Goal: Task Accomplishment & Management: Manage account settings

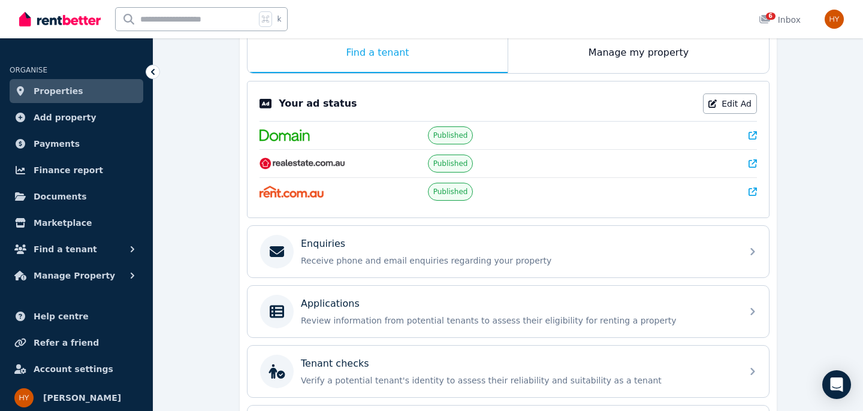
scroll to position [213, 0]
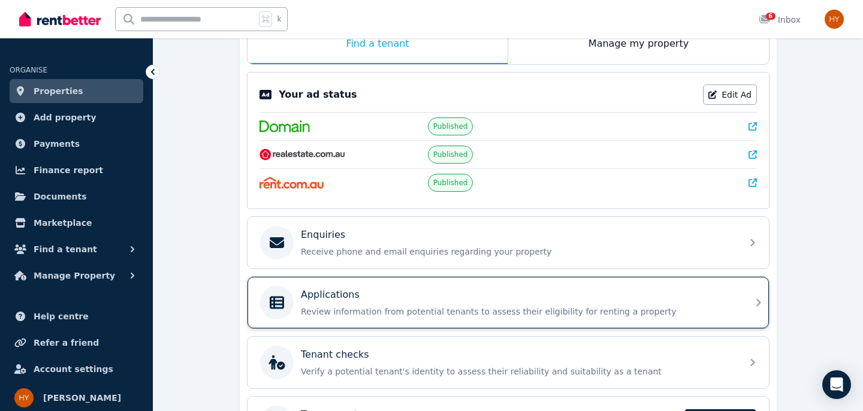
click at [300, 305] on div "Applications Review information from potential tenants to assess their eligibil…" at bounding box center [497, 303] width 475 height 34
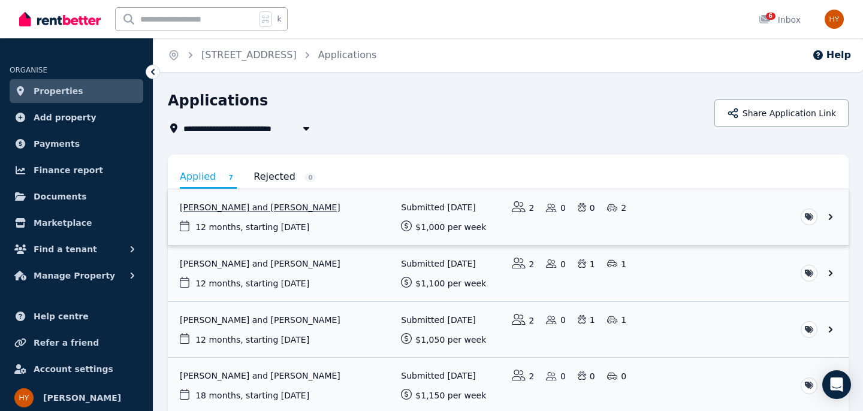
click at [230, 208] on link "View application: Andrea Di Nardo and Mattia Cassella" at bounding box center [508, 217] width 681 height 56
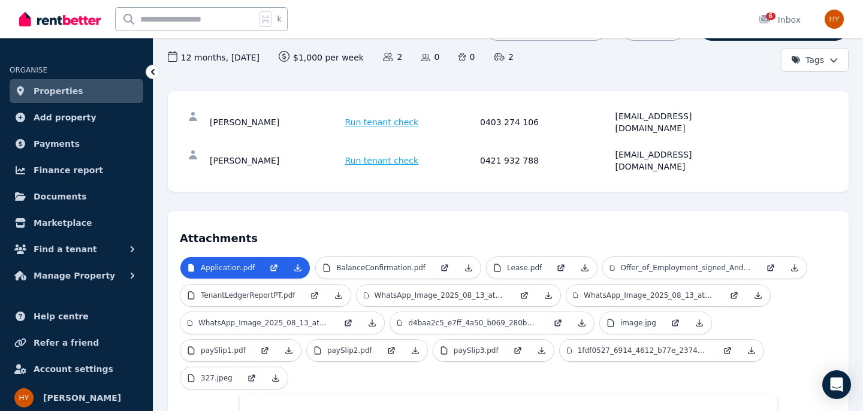
scroll to position [117, 0]
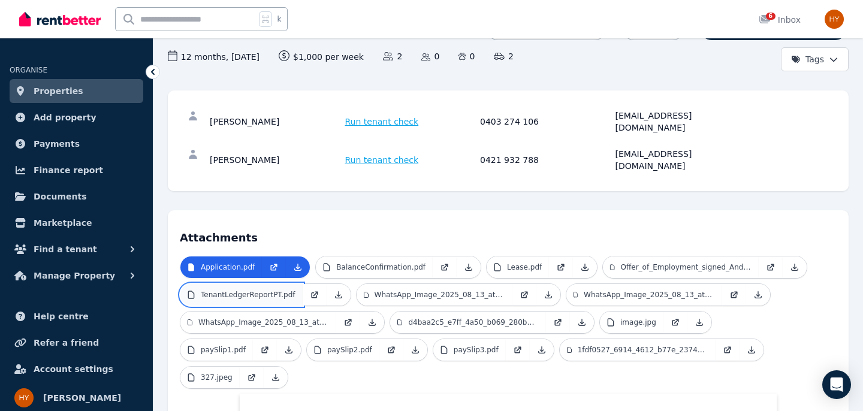
click at [243, 290] on p "TenantLedgerReportPT.pdf" at bounding box center [248, 295] width 95 height 10
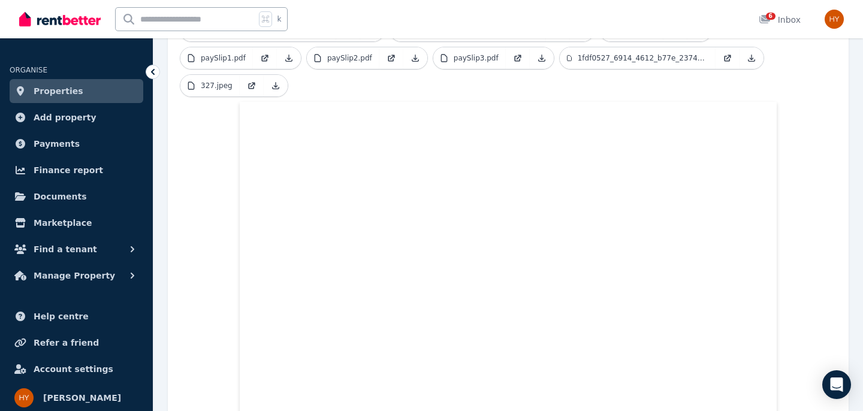
scroll to position [414, 0]
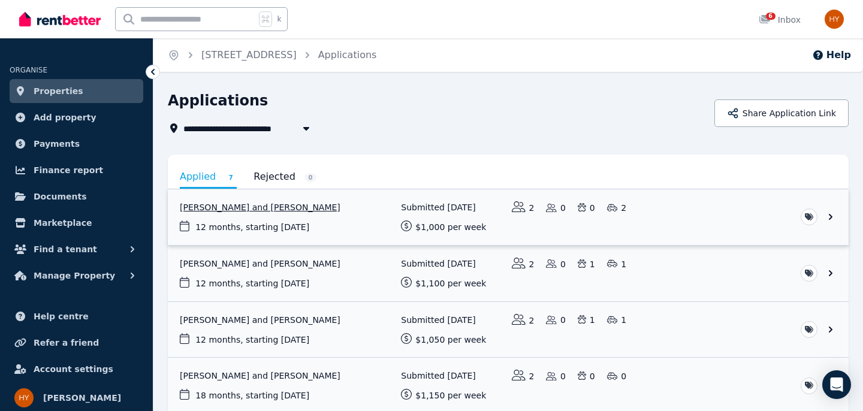
click at [276, 207] on link "View application: Andrea Di Nardo and Mattia Cassella" at bounding box center [508, 217] width 681 height 56
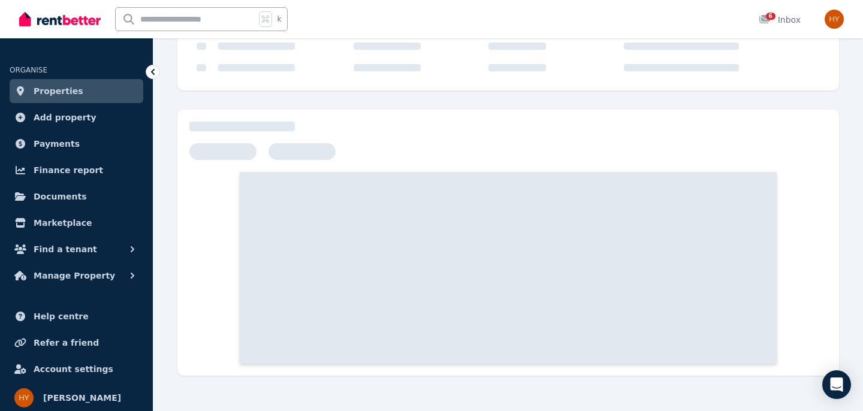
scroll to position [167, 0]
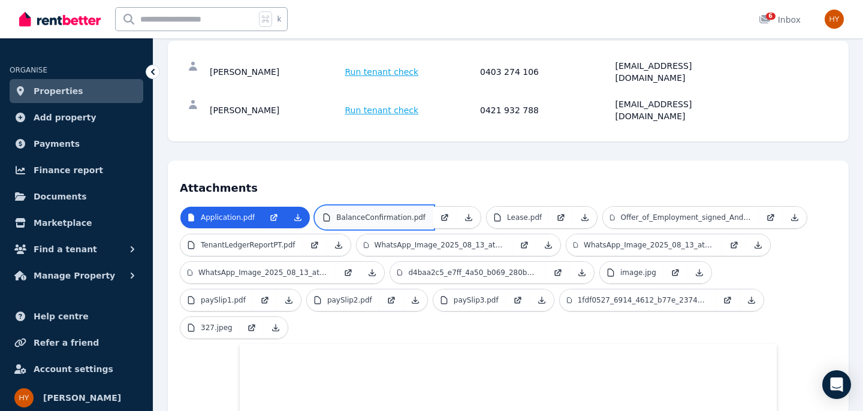
click at [384, 213] on p "BalanceConfirmation.pdf" at bounding box center [380, 218] width 89 height 10
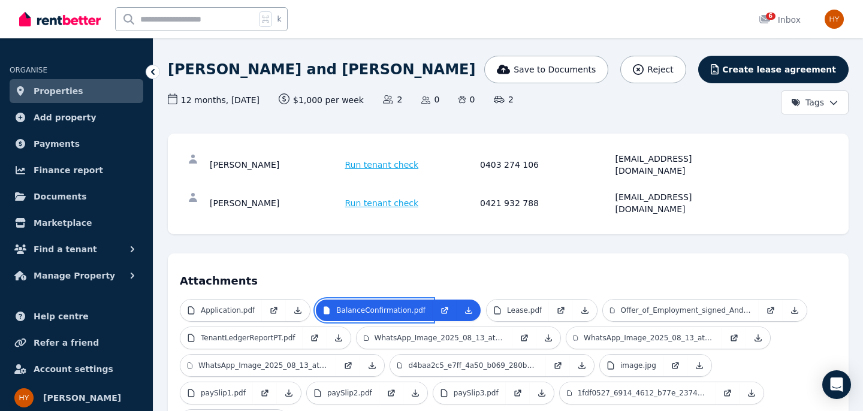
scroll to position [108, 0]
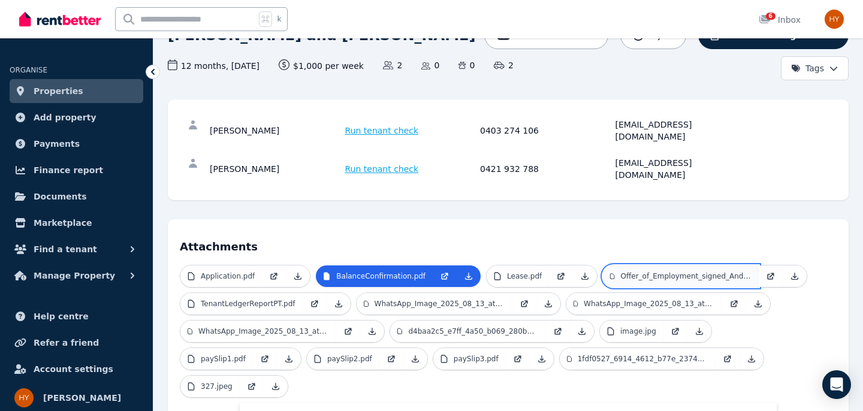
click at [640, 272] on p "Offer_of_Employment_signed_Andrea_Di_Nardo.pdf" at bounding box center [686, 277] width 131 height 10
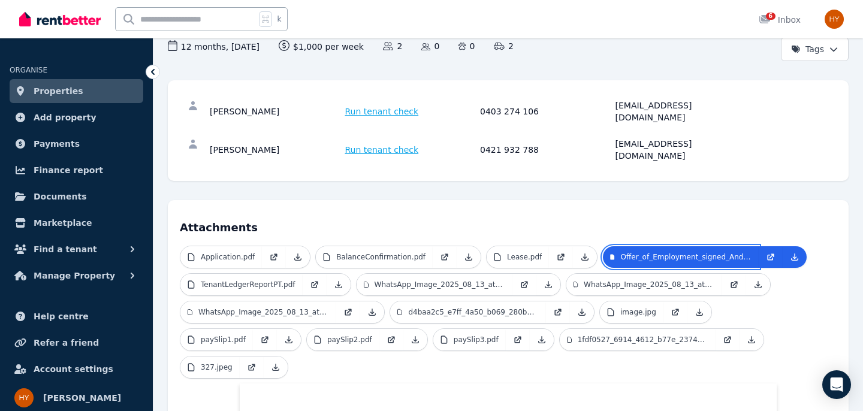
scroll to position [128, 0]
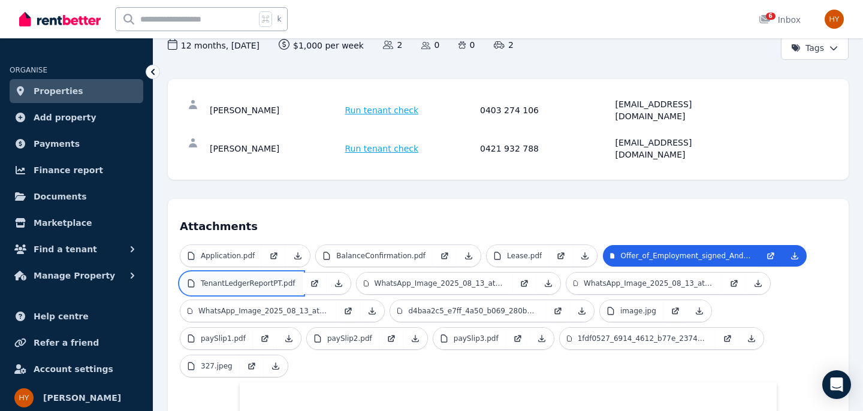
click at [258, 279] on p "TenantLedgerReportPT.pdf" at bounding box center [248, 284] width 95 height 10
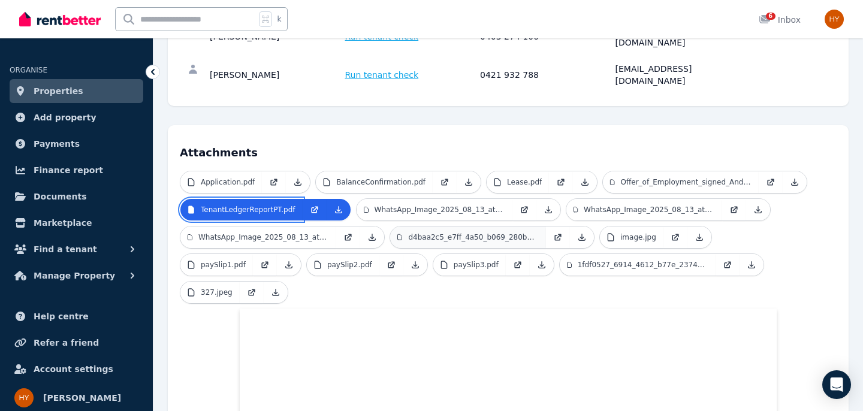
scroll to position [203, 0]
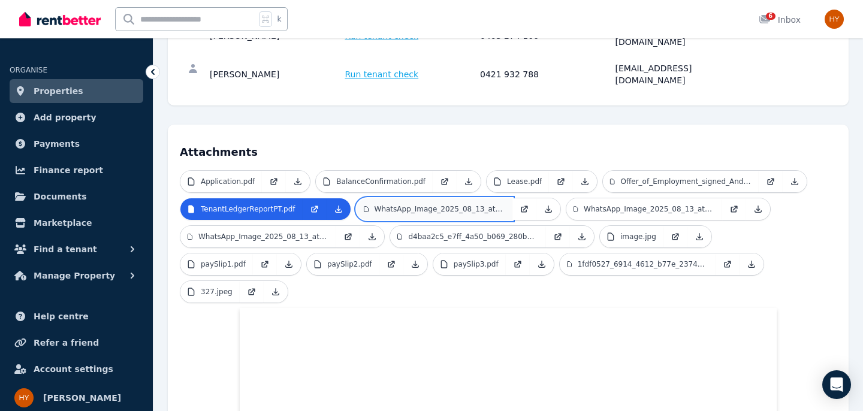
click at [465, 204] on p "WhatsApp_Image_2025_08_13_at_12.53.54.jpeg" at bounding box center [440, 209] width 131 height 10
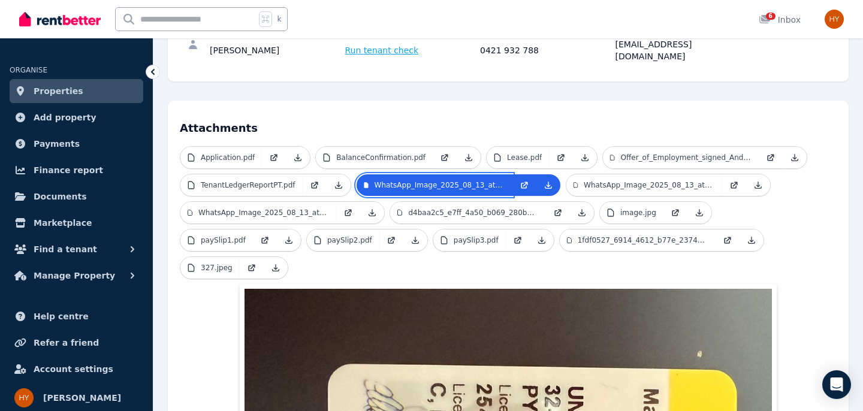
scroll to position [231, 0]
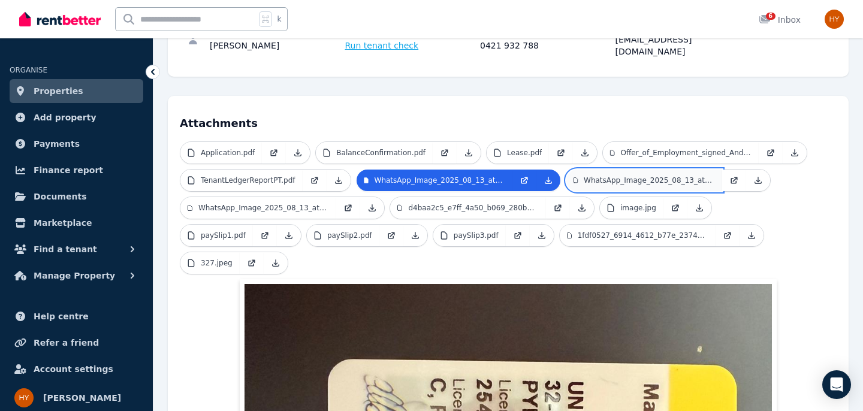
click at [640, 176] on p "WhatsApp_Image_2025_08_13_at_12.53.54_1.jpeg" at bounding box center [649, 181] width 131 height 10
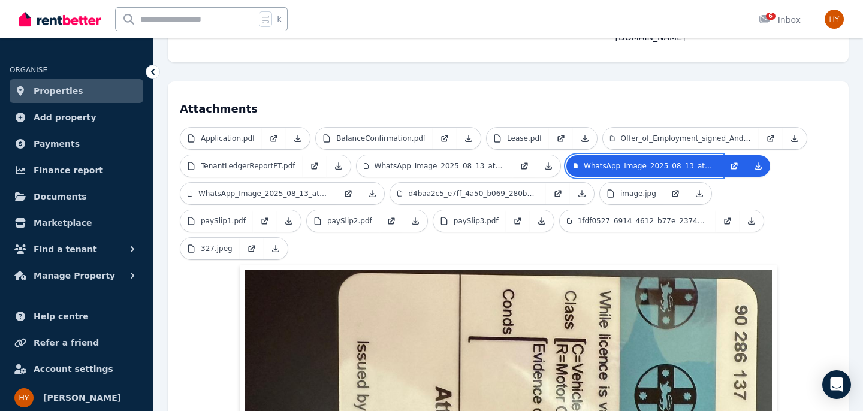
scroll to position [242, 0]
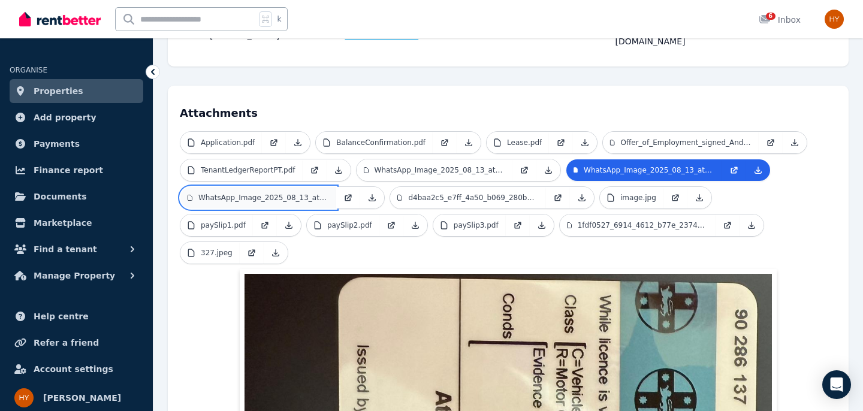
click at [308, 193] on p "WhatsApp_Image_2025_08_13_at_12.59.56.jpeg" at bounding box center [263, 198] width 131 height 10
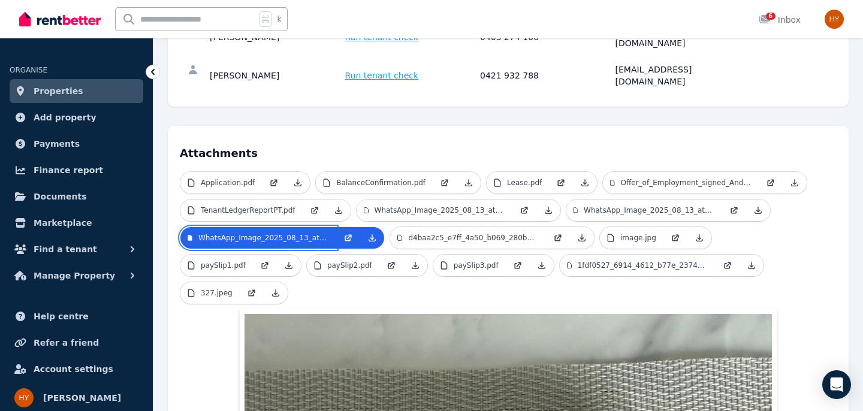
scroll to position [203, 0]
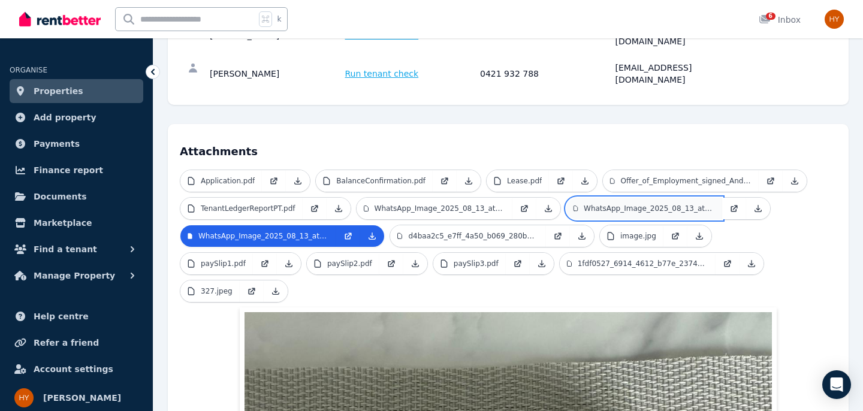
click at [665, 204] on p "WhatsApp_Image_2025_08_13_at_12.53.54_1.jpeg" at bounding box center [649, 209] width 131 height 10
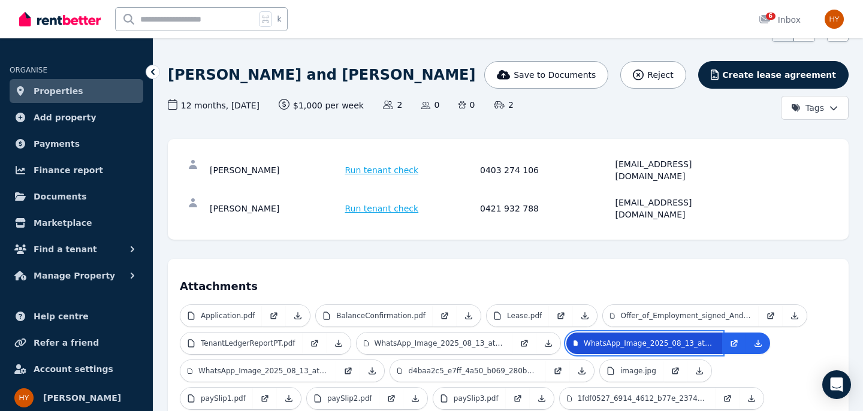
scroll to position [69, 0]
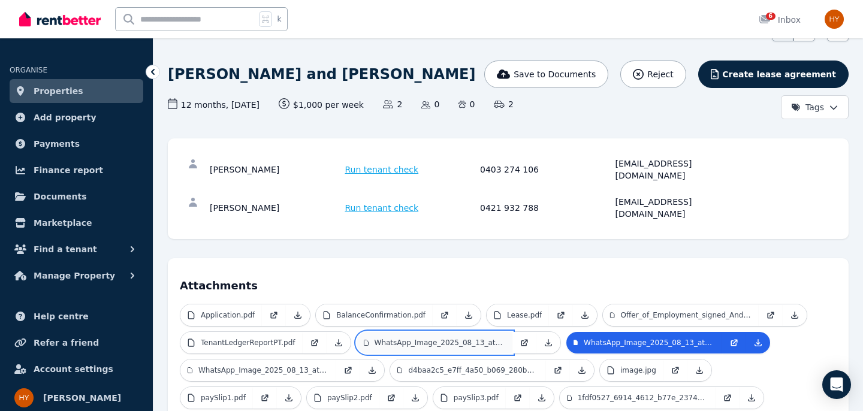
click at [425, 338] on p "WhatsApp_Image_2025_08_13_at_12.53.54.jpeg" at bounding box center [440, 343] width 131 height 10
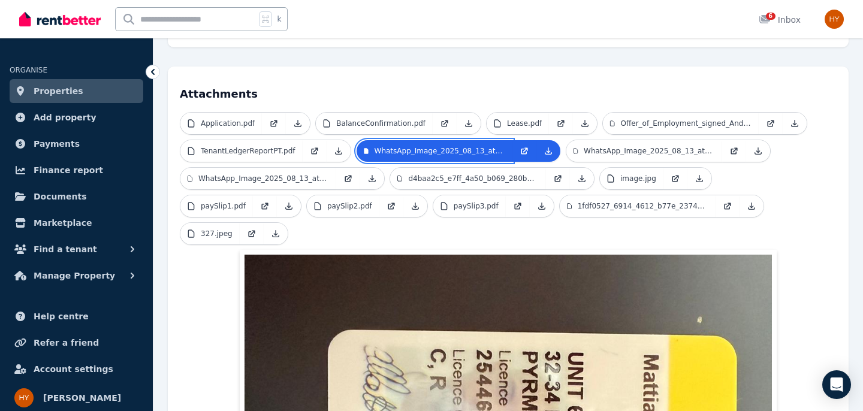
scroll to position [261, 0]
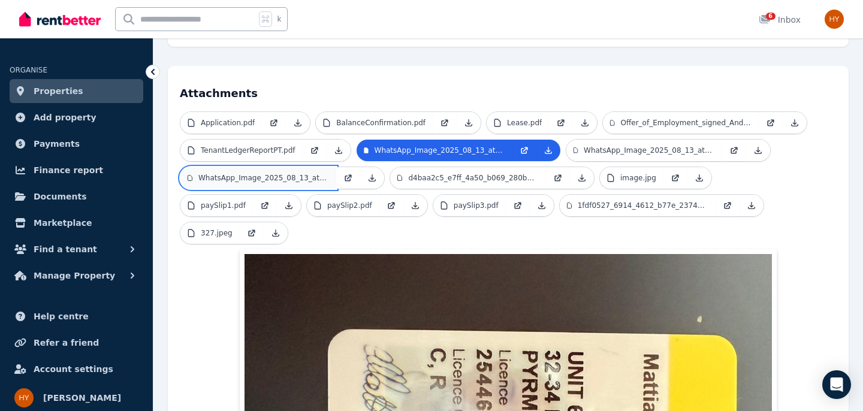
click at [222, 173] on p "WhatsApp_Image_2025_08_13_at_12.59.56.jpeg" at bounding box center [263, 178] width 131 height 10
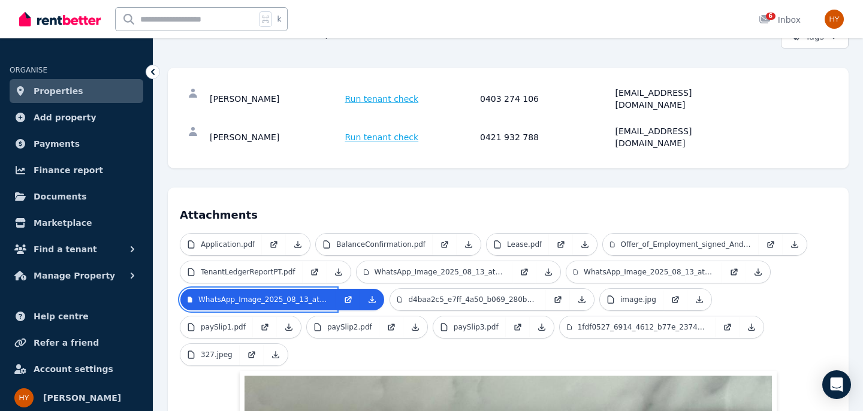
scroll to position [140, 0]
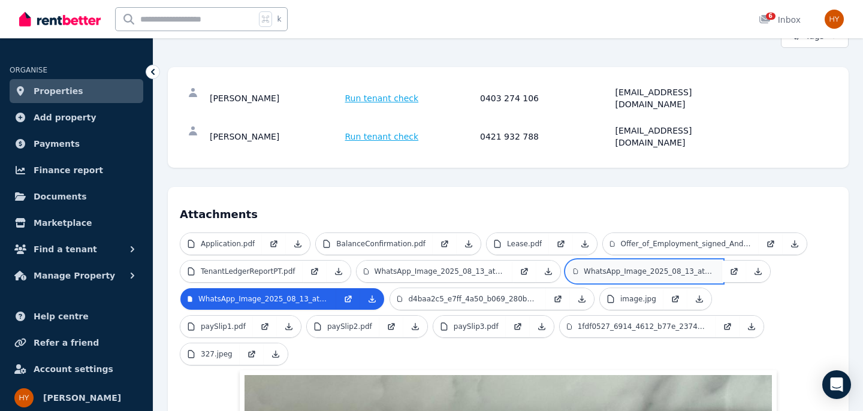
click at [604, 267] on p "WhatsApp_Image_2025_08_13_at_12.53.54_1.jpeg" at bounding box center [649, 272] width 131 height 10
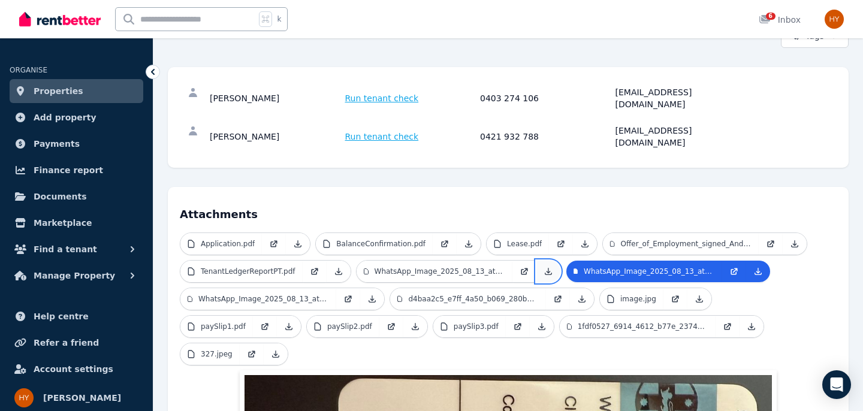
click at [537, 261] on link at bounding box center [549, 272] width 24 height 22
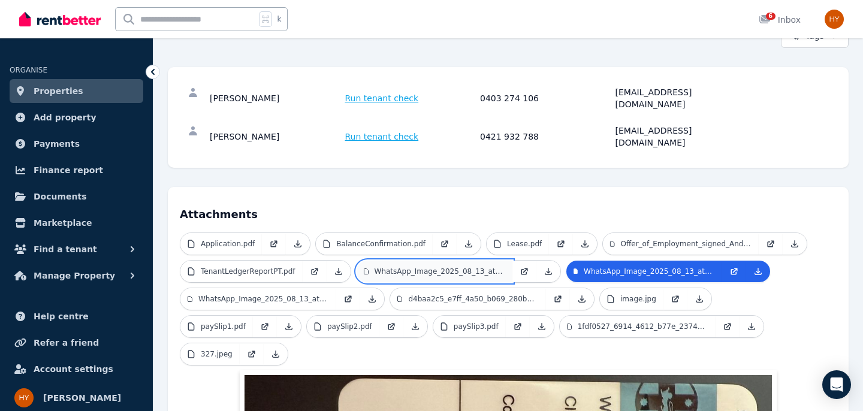
click at [504, 267] on p "WhatsApp_Image_2025_08_13_at_12.53.54.jpeg" at bounding box center [440, 272] width 131 height 10
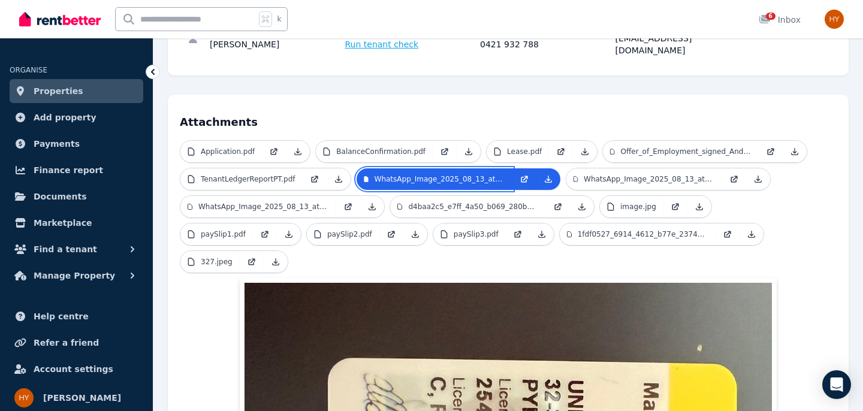
scroll to position [235, 0]
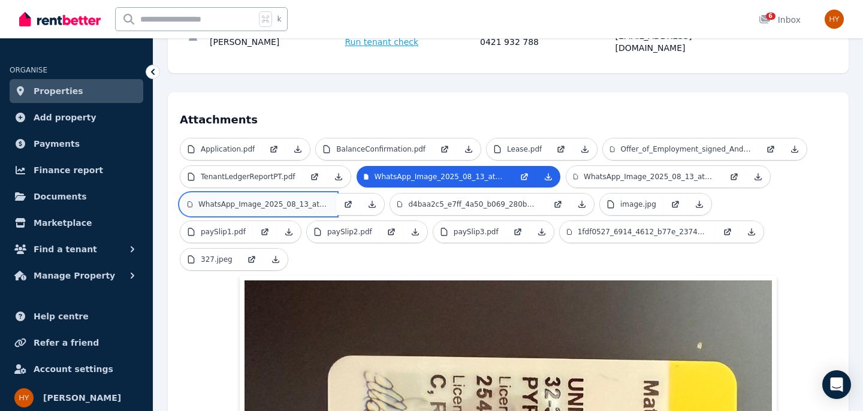
click at [249, 200] on p "WhatsApp_Image_2025_08_13_at_12.59.56.jpeg" at bounding box center [263, 205] width 131 height 10
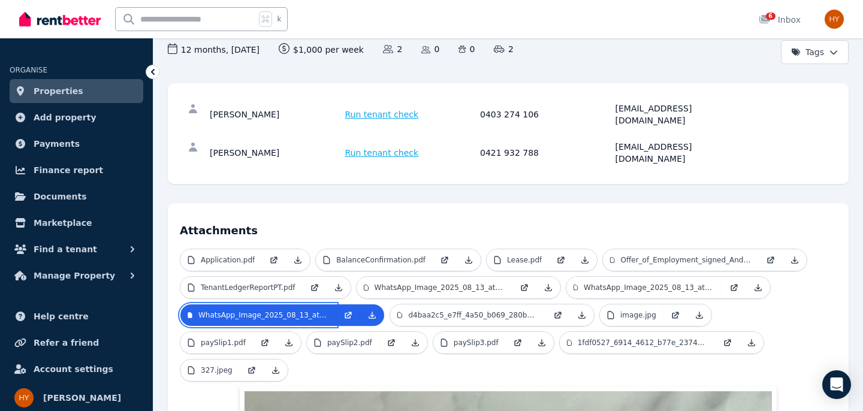
scroll to position [125, 0]
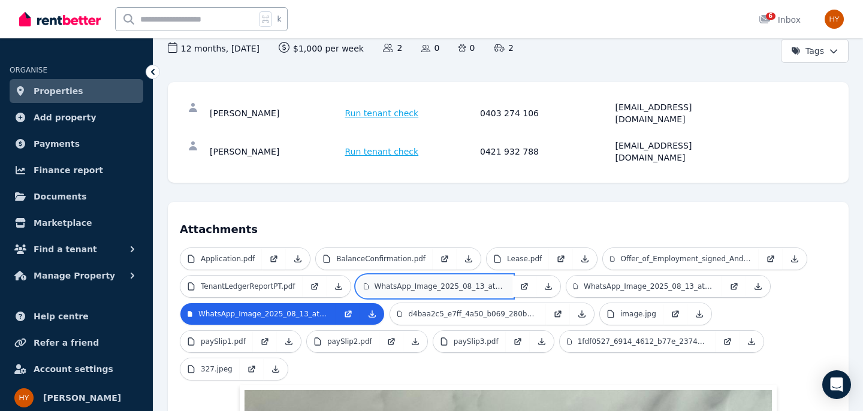
click at [466, 282] on p "WhatsApp_Image_2025_08_13_at_12.53.54.jpeg" at bounding box center [440, 287] width 131 height 10
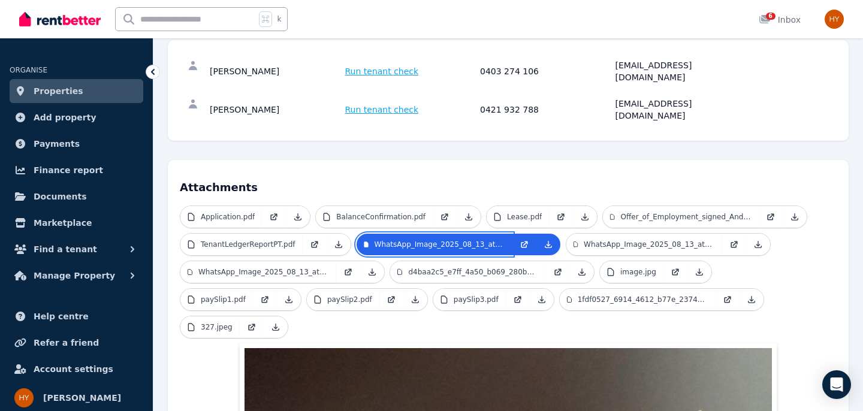
scroll to position [175, 0]
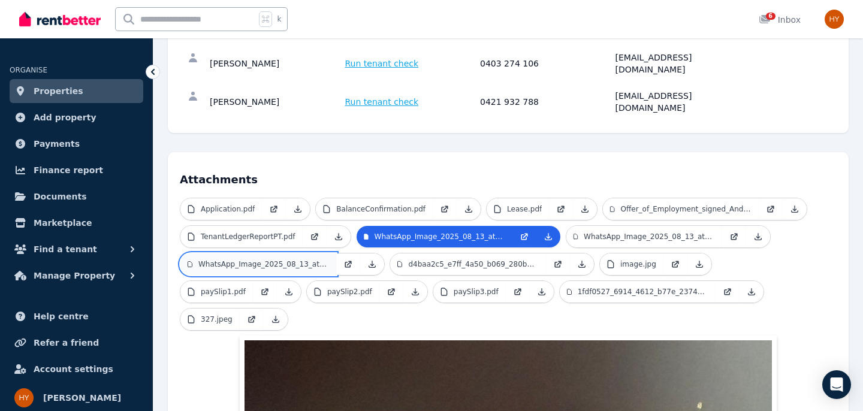
click at [266, 260] on p "WhatsApp_Image_2025_08_13_at_12.59.56.jpeg" at bounding box center [263, 265] width 131 height 10
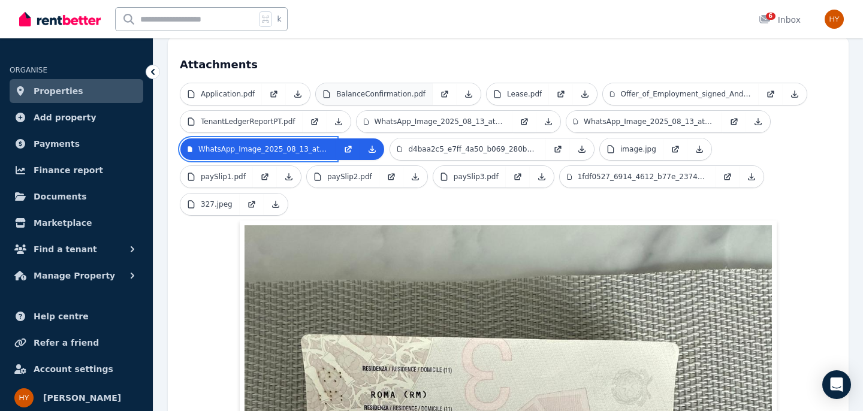
scroll to position [291, 0]
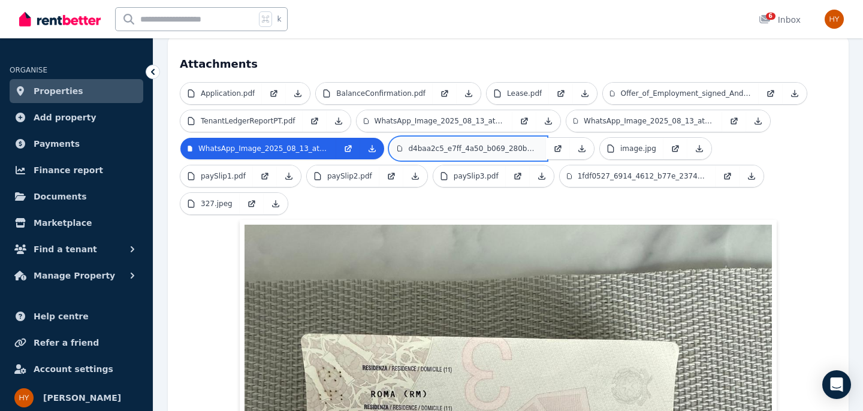
click at [438, 144] on p "d4baa2c5_e7ff_4a50_b069_280b91eefcf4.jpeg" at bounding box center [473, 149] width 131 height 10
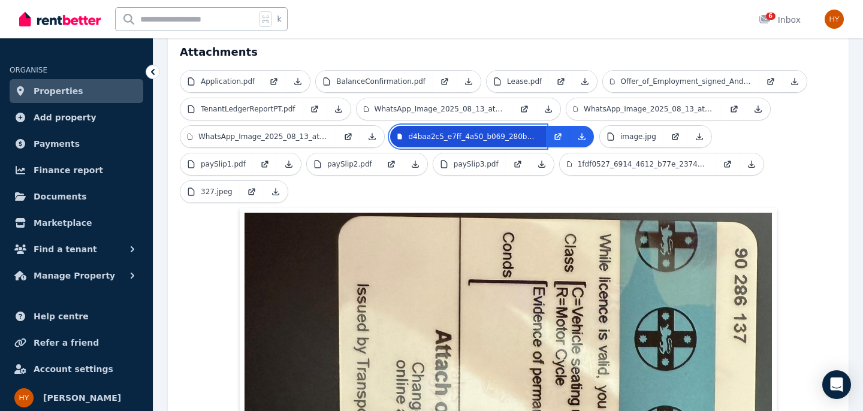
scroll to position [302, 0]
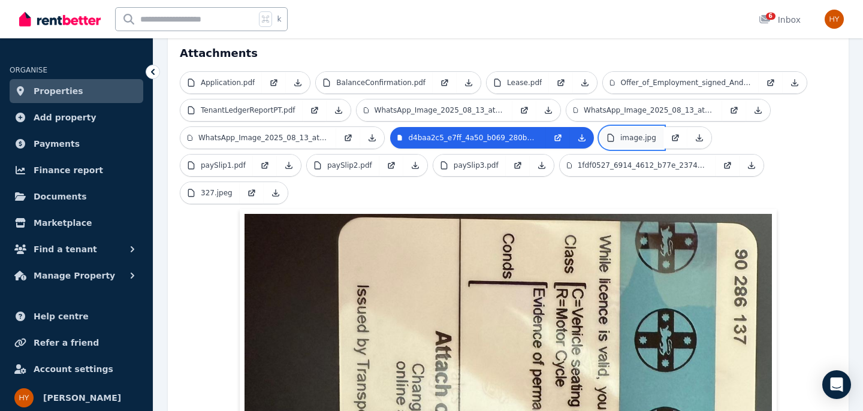
click at [634, 133] on p "image.jpg" at bounding box center [638, 138] width 36 height 10
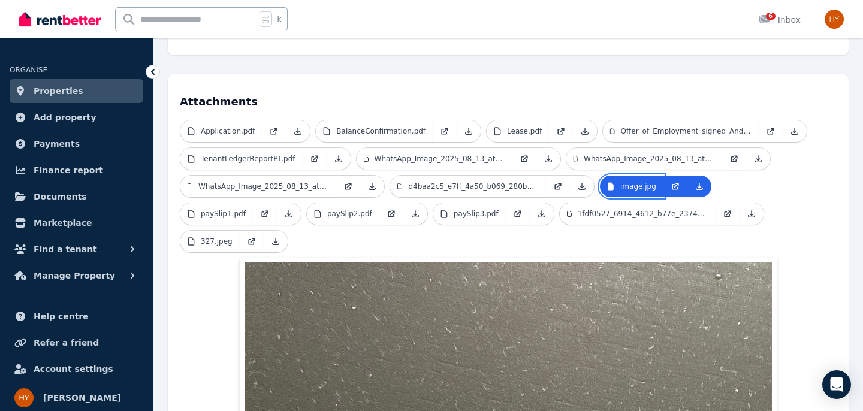
scroll to position [246, 0]
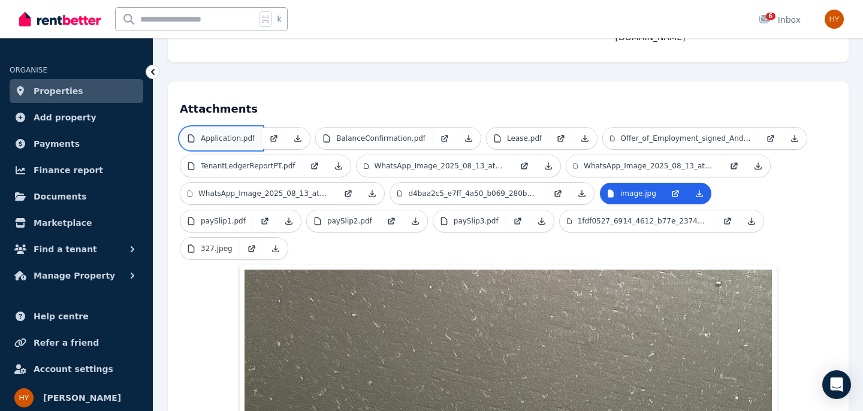
click at [227, 134] on p "Application.pdf" at bounding box center [228, 139] width 54 height 10
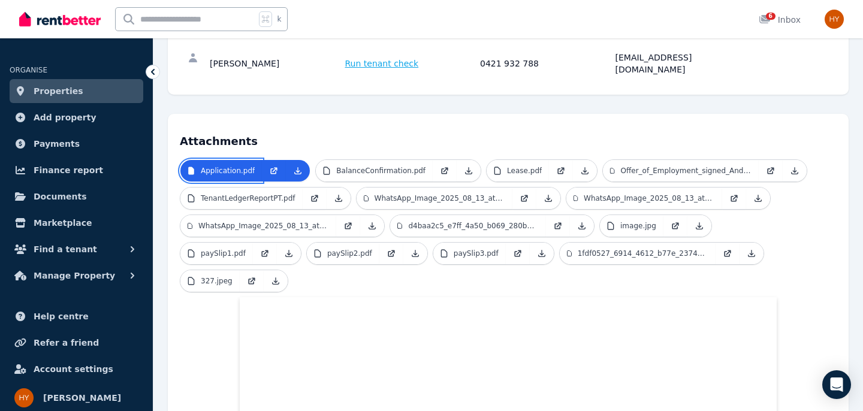
scroll to position [206, 0]
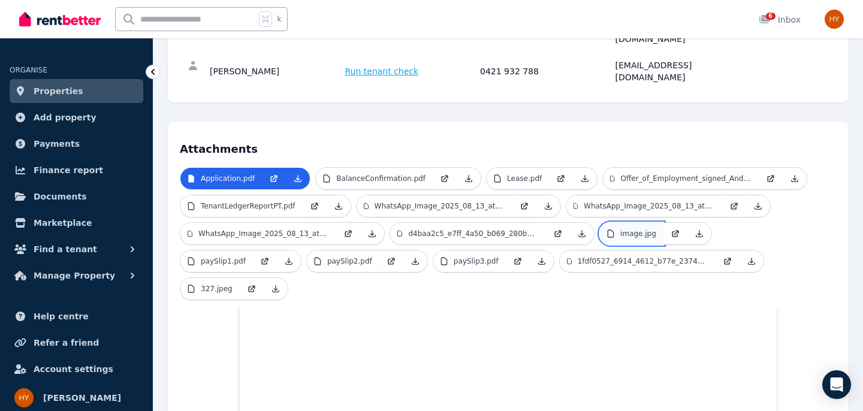
click at [627, 229] on p "image.jpg" at bounding box center [638, 234] width 36 height 10
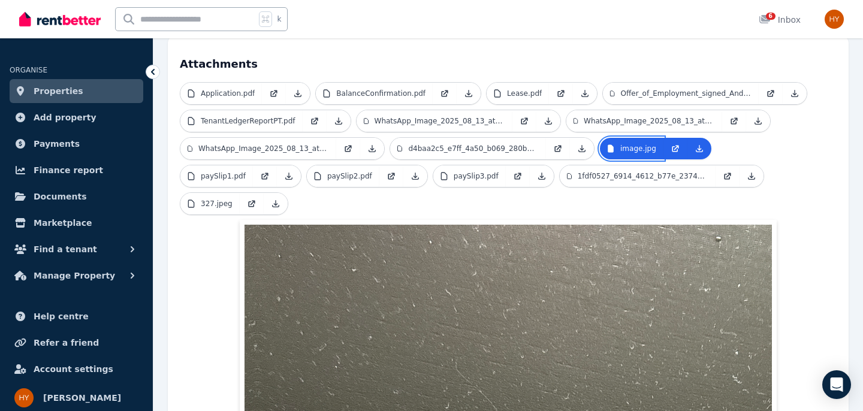
scroll to position [293, 0]
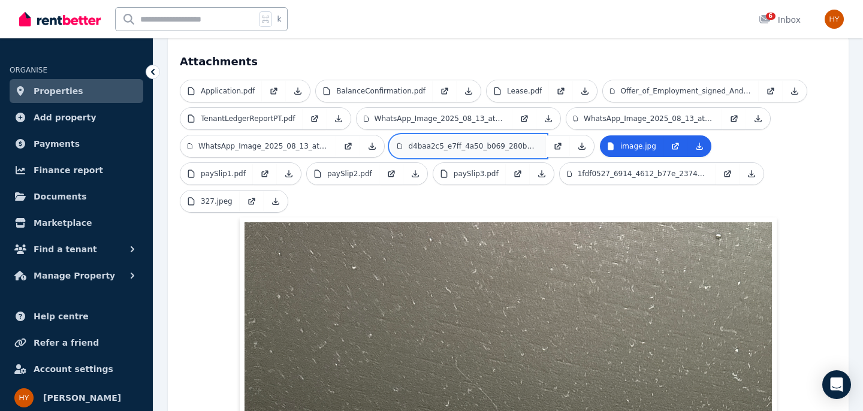
click at [438, 141] on p "d4baa2c5_e7ff_4a50_b069_280b91eefcf4.jpeg" at bounding box center [473, 146] width 131 height 10
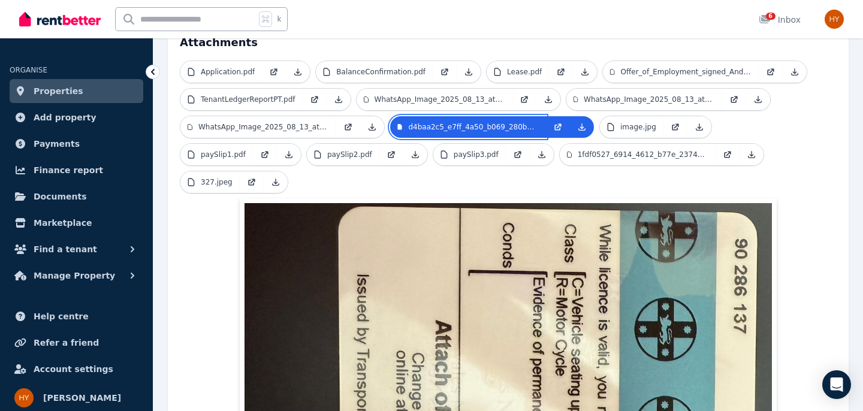
scroll to position [311, 0]
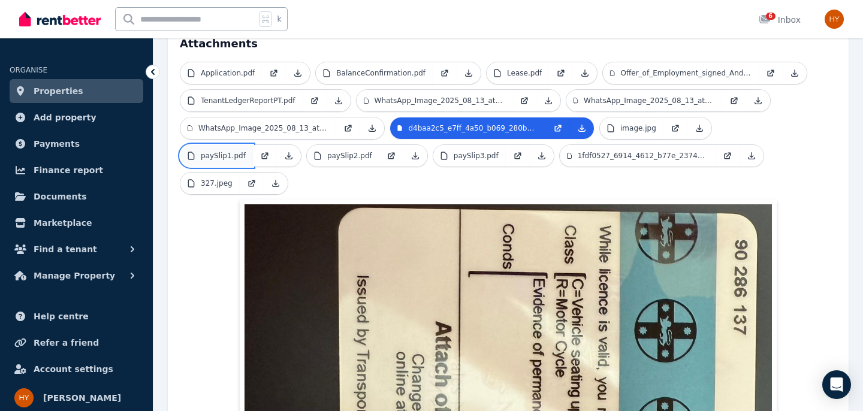
click at [246, 145] on link "paySlip1.pdf" at bounding box center [216, 156] width 73 height 22
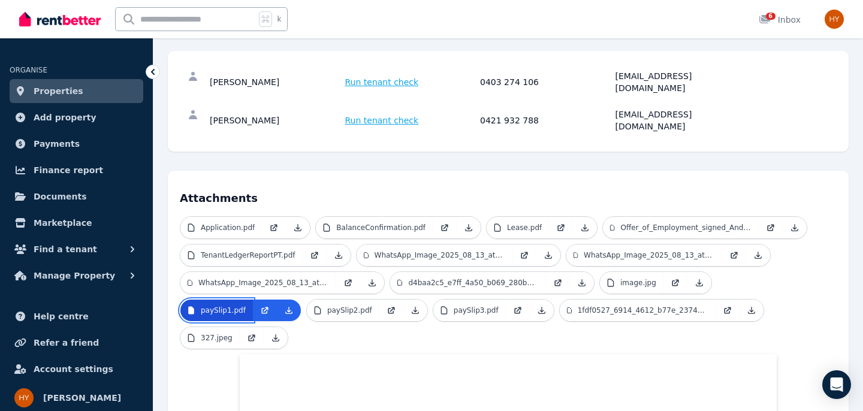
scroll to position [165, 0]
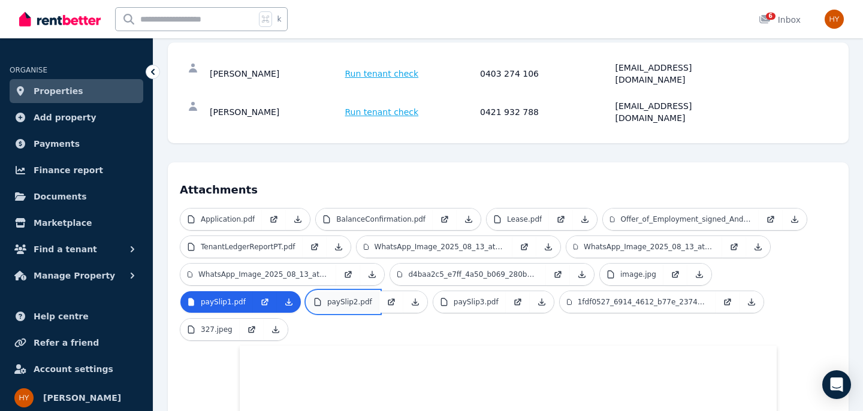
click at [339, 297] on p "paySlip2.pdf" at bounding box center [349, 302] width 45 height 10
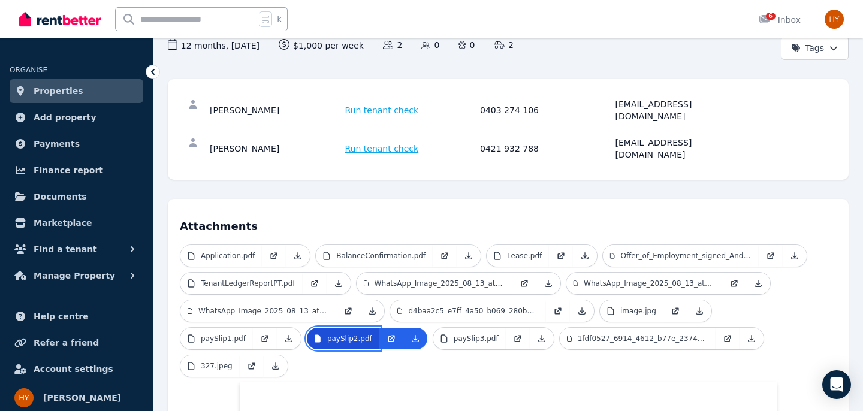
scroll to position [158, 0]
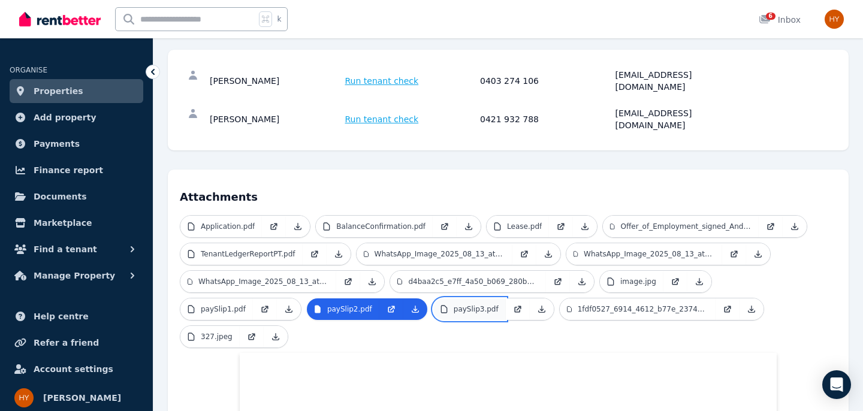
click at [469, 305] on p "paySlip3.pdf" at bounding box center [476, 310] width 45 height 10
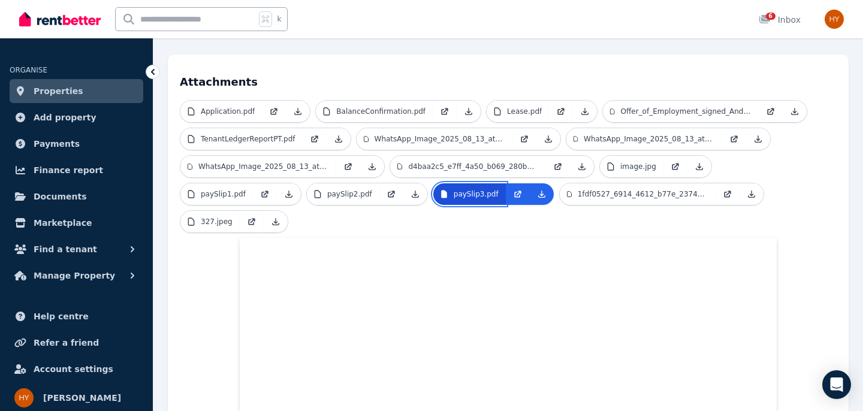
scroll to position [264, 0]
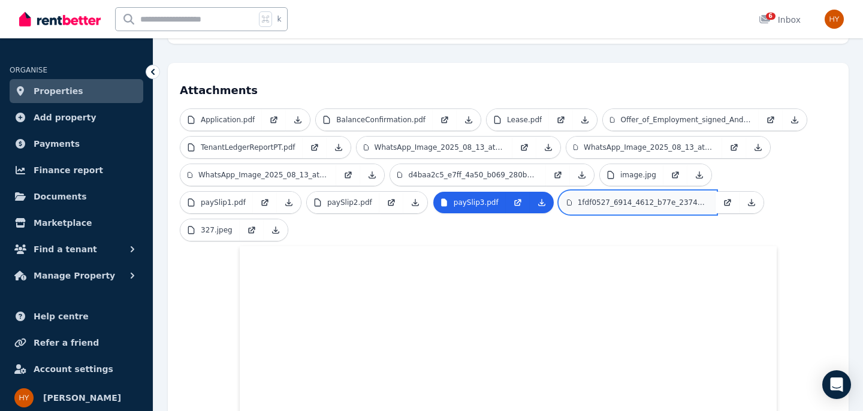
click at [604, 198] on p "1fdf0527_6914_4612_b77e_237495d097c0.jpeg" at bounding box center [643, 203] width 131 height 10
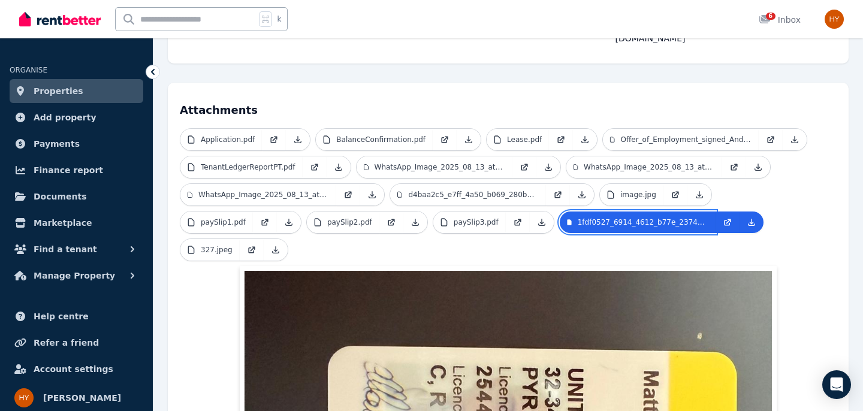
scroll to position [246, 0]
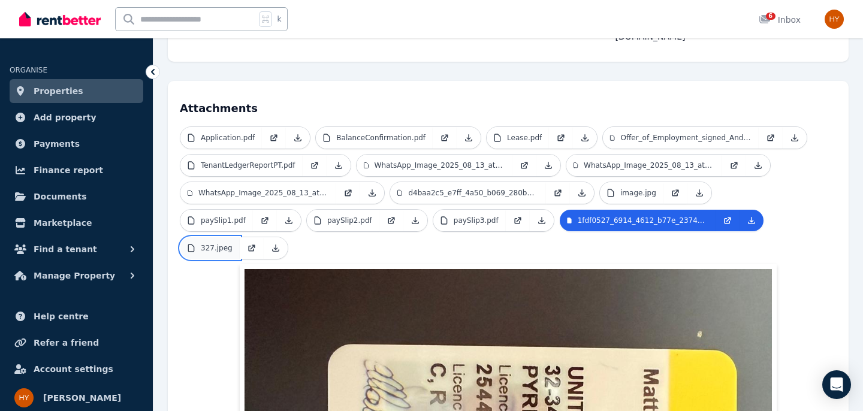
click at [202, 243] on p "327.jpeg" at bounding box center [217, 248] width 32 height 10
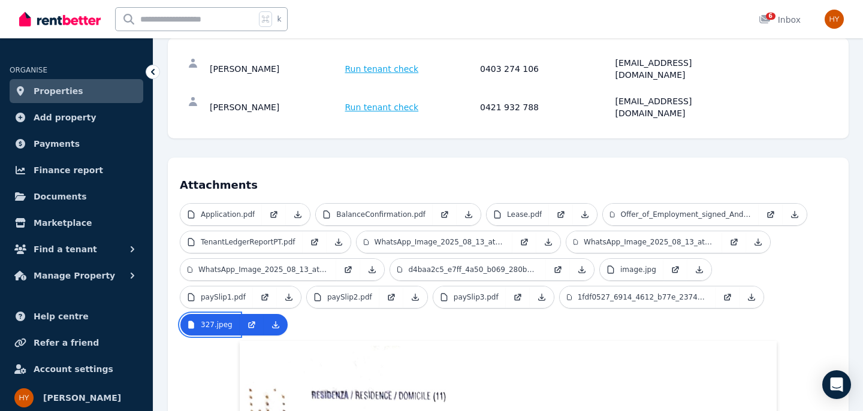
scroll to position [173, 0]
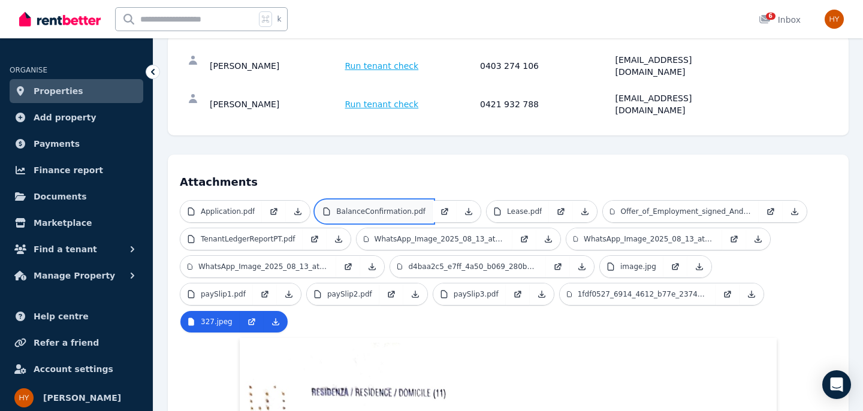
click at [376, 207] on p "BalanceConfirmation.pdf" at bounding box center [380, 212] width 89 height 10
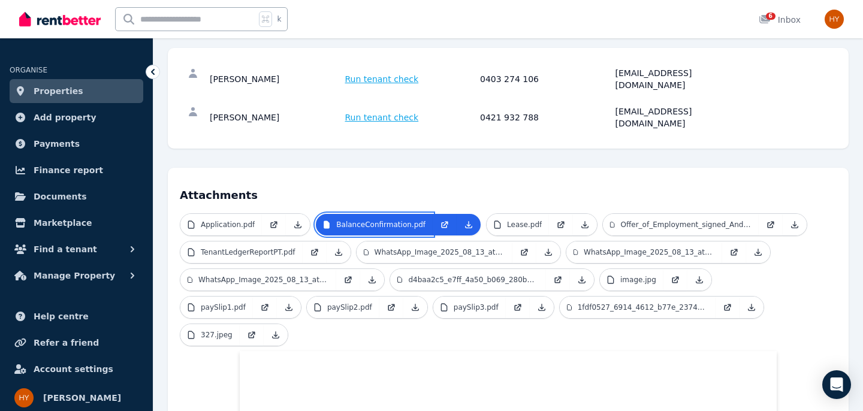
scroll to position [162, 0]
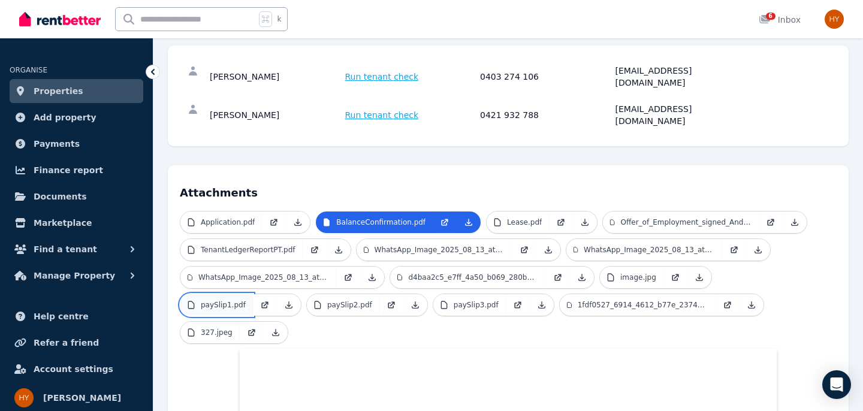
click at [222, 300] on p "paySlip1.pdf" at bounding box center [223, 305] width 45 height 10
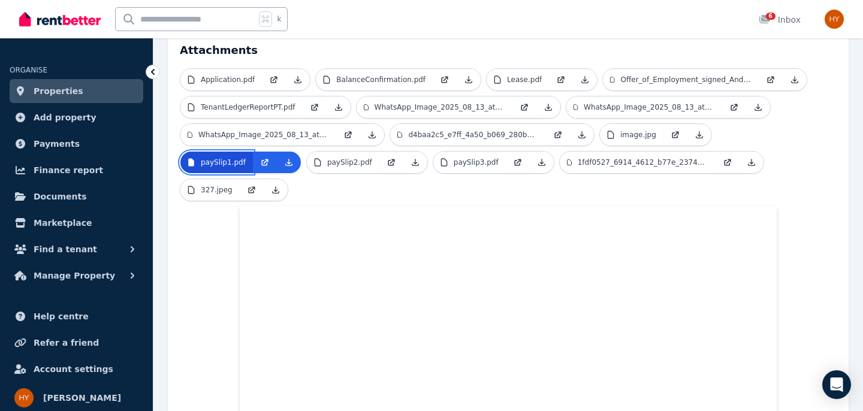
scroll to position [306, 0]
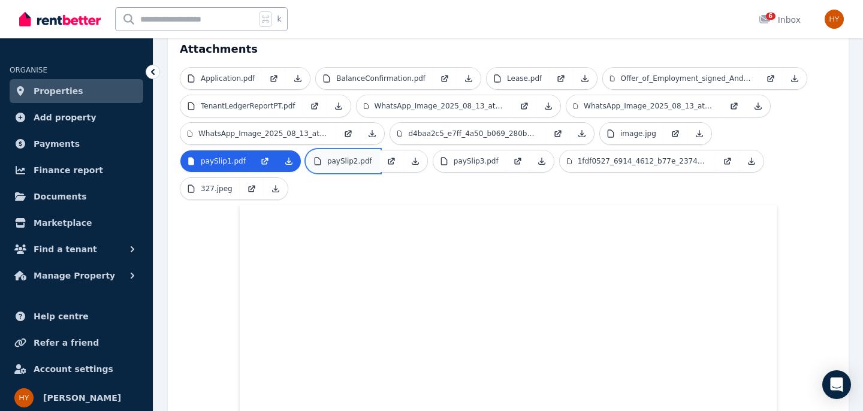
click at [357, 156] on p "paySlip2.pdf" at bounding box center [349, 161] width 45 height 10
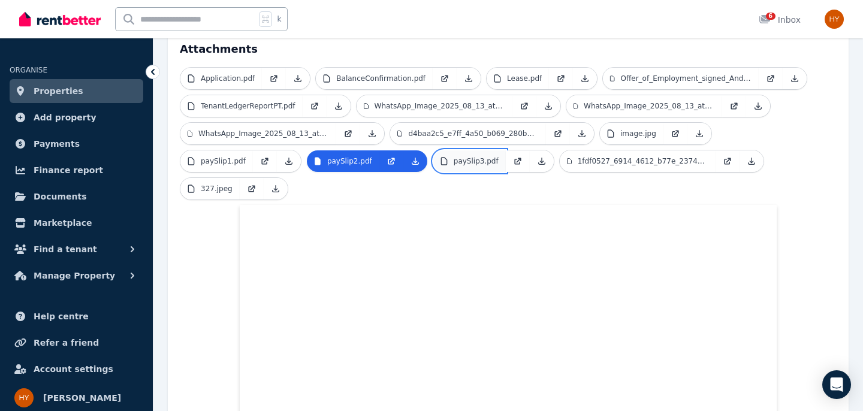
click at [469, 156] on p "paySlip3.pdf" at bounding box center [476, 161] width 45 height 10
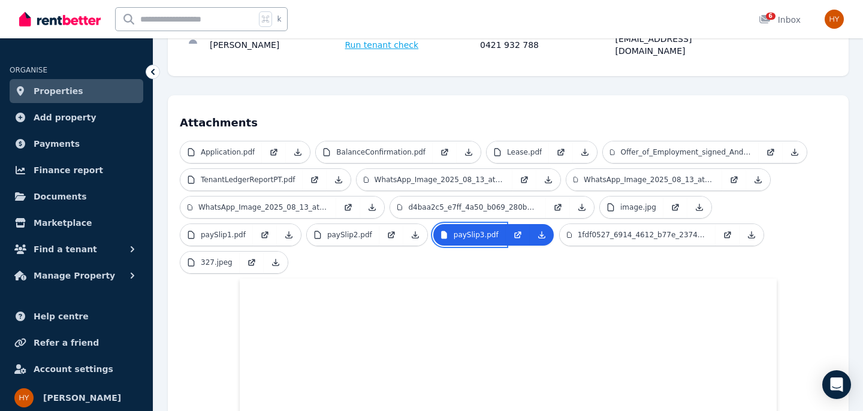
scroll to position [230, 0]
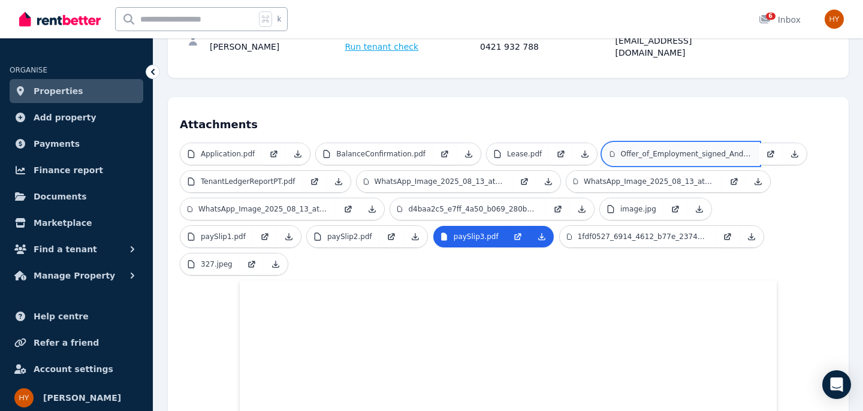
click at [622, 149] on p "Offer_of_Employment_signed_Andrea_Di_Nardo.pdf" at bounding box center [686, 154] width 131 height 10
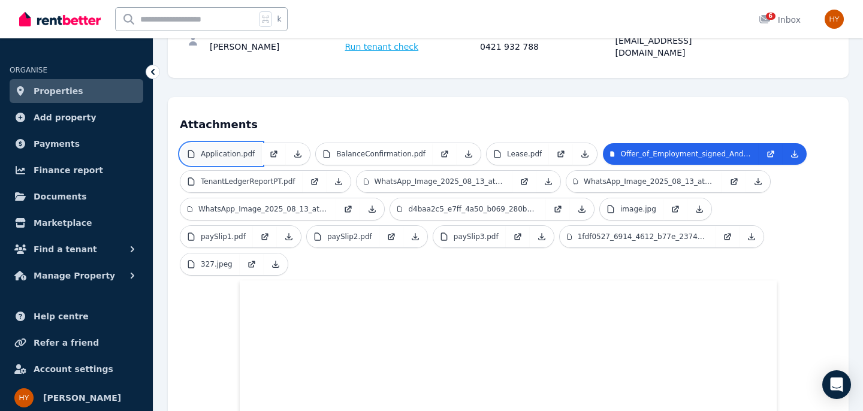
click at [238, 149] on p "Application.pdf" at bounding box center [228, 154] width 54 height 10
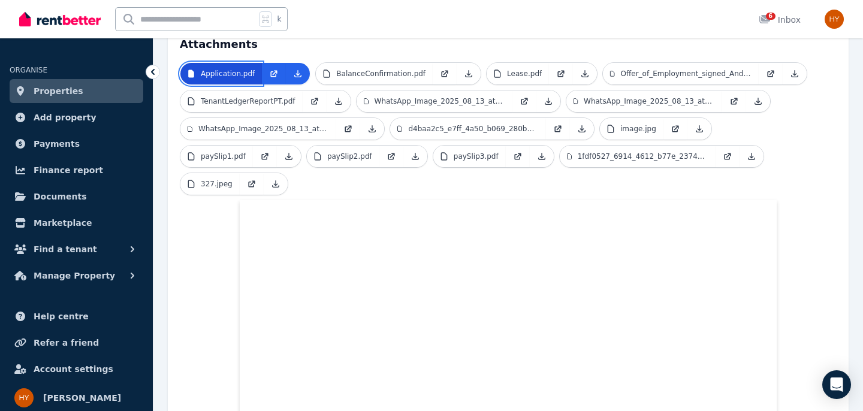
scroll to position [326, 0]
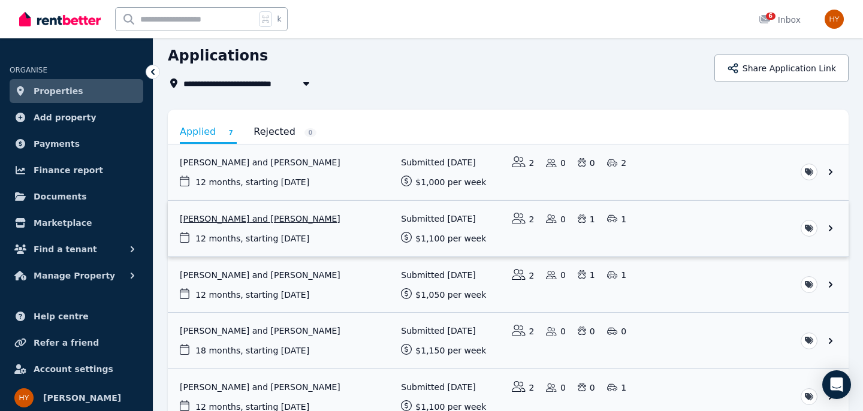
scroll to position [49, 0]
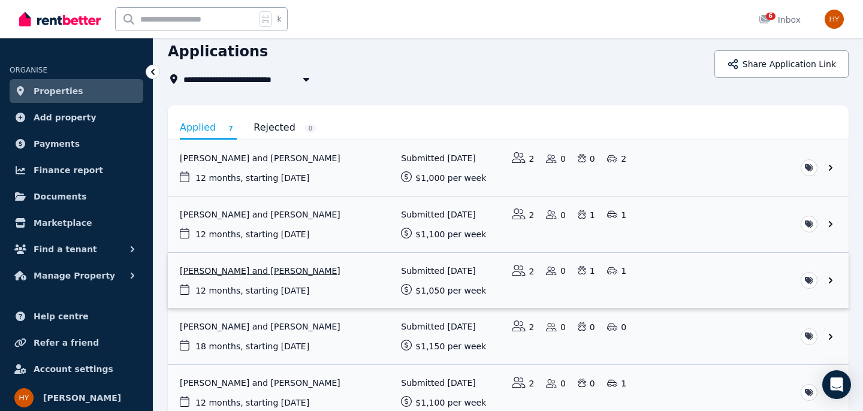
click at [236, 272] on link "View application: Adam Rowland and Olivia Lewis" at bounding box center [508, 281] width 681 height 56
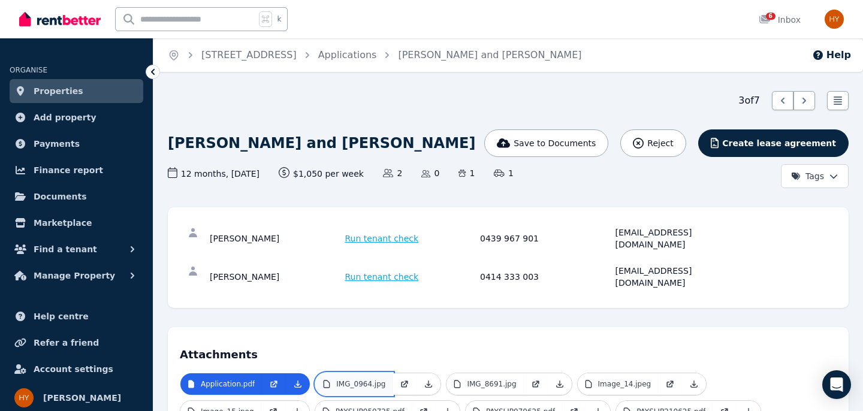
click at [386, 373] on link "IMG_0964.jpg" at bounding box center [354, 384] width 77 height 22
